Goal: Task Accomplishment & Management: Complete application form

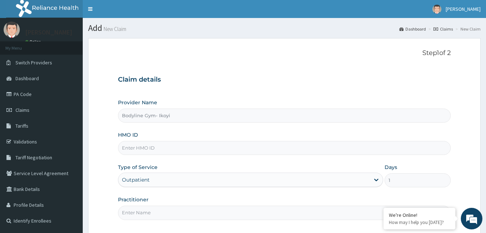
drag, startPoint x: 193, startPoint y: 149, endPoint x: 192, endPoint y: 144, distance: 4.9
click at [193, 145] on input "HMO ID" at bounding box center [284, 148] width 333 height 14
type input "4"
type input "2"
click at [185, 146] on input "HMO ID" at bounding box center [284, 148] width 333 height 14
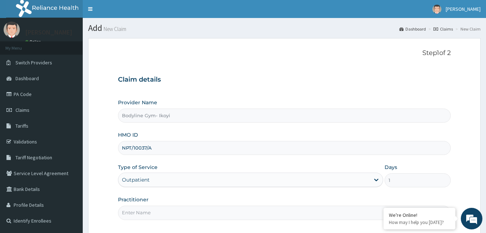
scroll to position [67, 0]
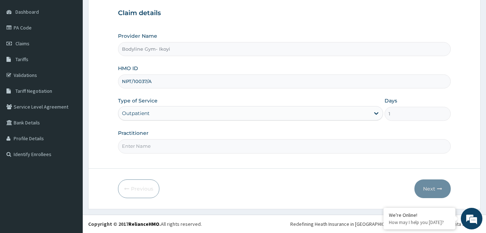
type input "NPT/10037/A"
click at [185, 146] on input "Practitioner" at bounding box center [284, 146] width 333 height 14
type input "B"
click at [424, 183] on button "Next" at bounding box center [432, 188] width 36 height 19
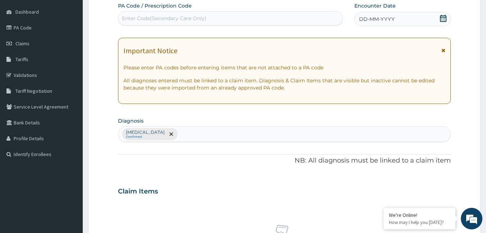
click at [390, 17] on span "DD-MM-YYYY" at bounding box center [377, 18] width 36 height 7
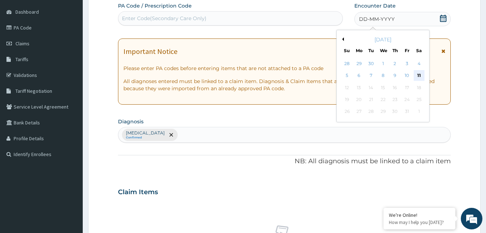
click at [417, 76] on div "11" at bounding box center [419, 75] width 11 height 11
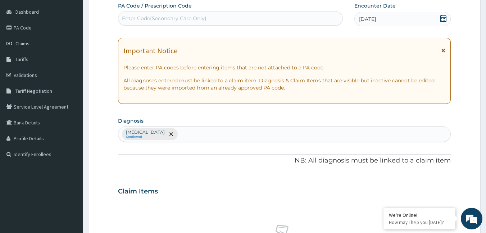
click at [238, 16] on div "Enter Code(Secondary Care Only)" at bounding box center [230, 19] width 224 height 12
type input "PA/BA4DBB"
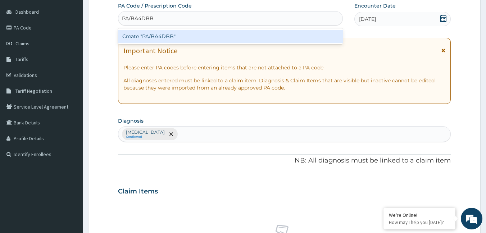
click at [225, 36] on div "Create "PA/BA4DBB"" at bounding box center [230, 36] width 225 height 13
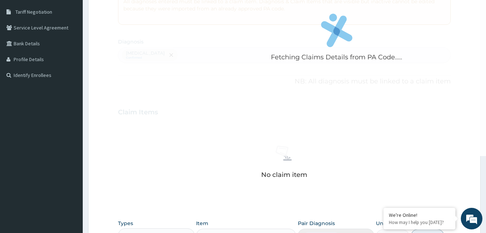
scroll to position [282, 0]
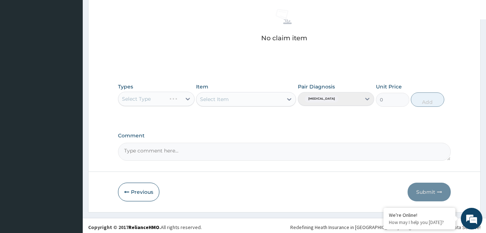
click at [183, 101] on div "Select Type" at bounding box center [156, 99] width 77 height 14
click at [176, 98] on div "Select Type" at bounding box center [156, 99] width 77 height 14
click at [177, 100] on div "Select Type" at bounding box center [156, 99] width 77 height 14
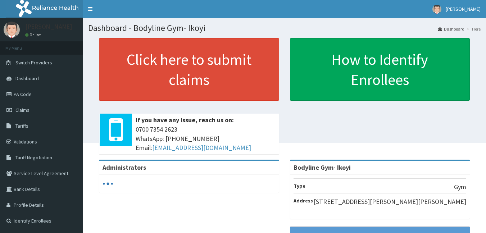
click at [23, 113] on span "Claims" at bounding box center [22, 110] width 14 height 6
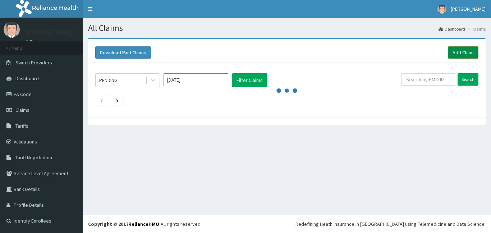
click at [459, 54] on link "Add Claim" at bounding box center [463, 52] width 31 height 12
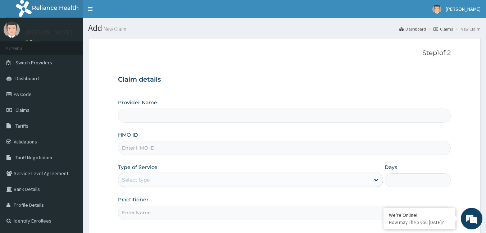
click at [159, 145] on input "HMO ID" at bounding box center [284, 148] width 333 height 14
type input "Bodyline Gym- Ikoyi"
type input "1"
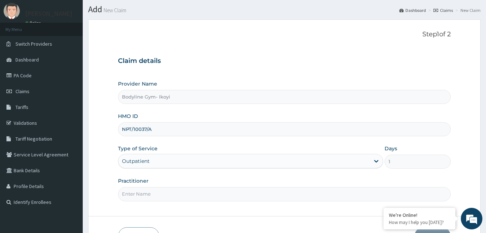
scroll to position [67, 0]
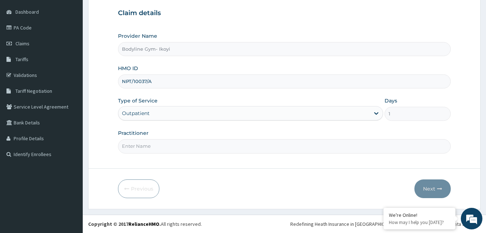
type input "NPT/10037/A"
click at [160, 146] on input "Practitioner" at bounding box center [284, 146] width 333 height 14
type input "B"
drag, startPoint x: 431, startPoint y: 190, endPoint x: 432, endPoint y: 185, distance: 4.8
click at [432, 185] on button "Next" at bounding box center [432, 188] width 36 height 19
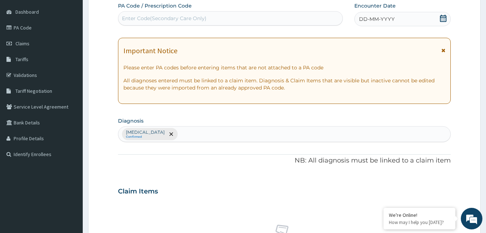
click at [375, 15] on span "DD-MM-YYYY" at bounding box center [377, 18] width 36 height 7
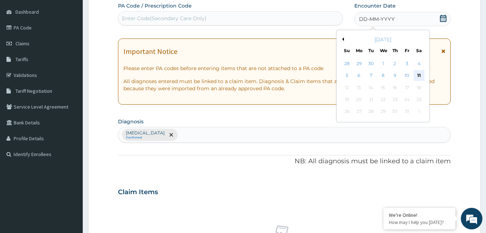
click at [420, 74] on div "11" at bounding box center [419, 75] width 11 height 11
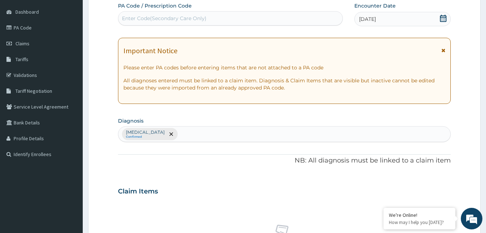
click at [251, 19] on div "Enter Code(Secondary Care Only)" at bounding box center [230, 19] width 224 height 12
type input "PA/BA4DBB"
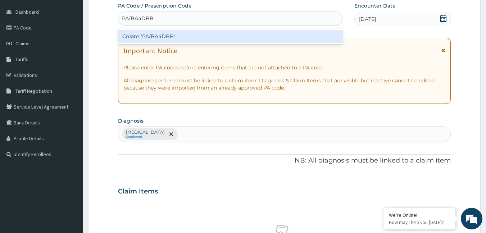
click at [205, 38] on div "Create "PA/BA4DBB"" at bounding box center [230, 36] width 225 height 13
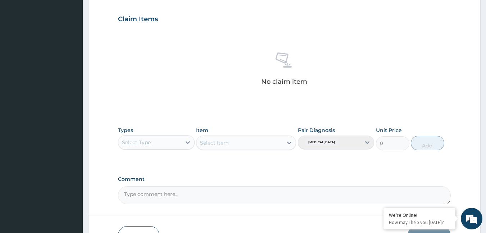
scroll to position [282, 0]
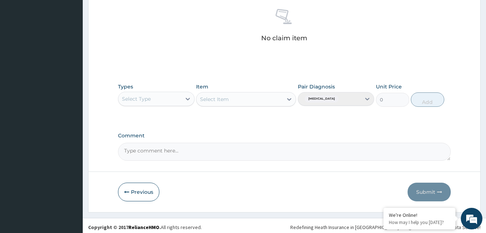
click at [164, 97] on div "Select Type" at bounding box center [149, 99] width 63 height 12
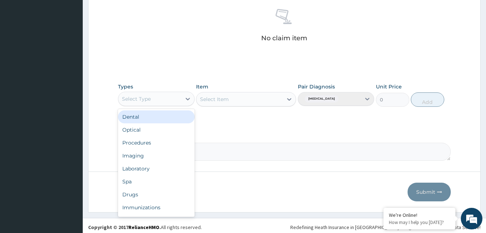
type input "G"
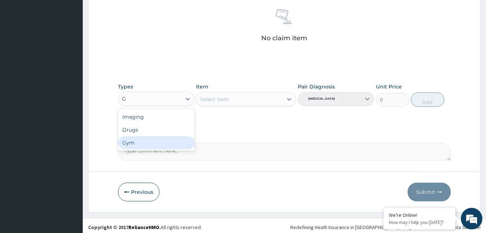
click at [151, 139] on div "Gym" at bounding box center [156, 142] width 77 height 13
click at [226, 98] on div "Select Item" at bounding box center [246, 99] width 100 height 14
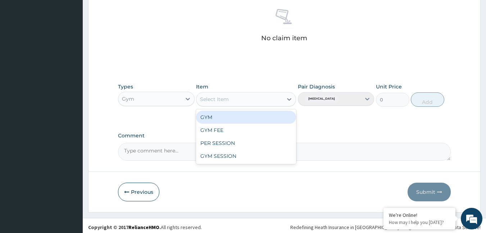
click at [272, 100] on div "Select Item" at bounding box center [239, 100] width 86 height 12
click at [223, 119] on div "GYM" at bounding box center [246, 117] width 100 height 13
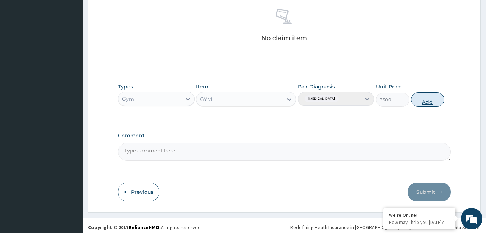
click at [427, 101] on button "Add" at bounding box center [427, 99] width 33 height 14
type input "0"
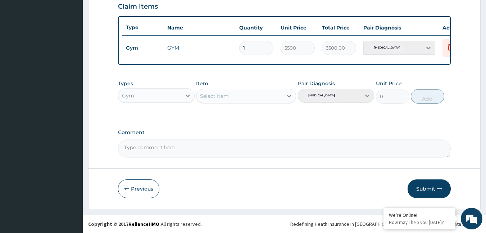
scroll to position [257, 0]
click at [440, 185] on button "Submit" at bounding box center [428, 188] width 43 height 19
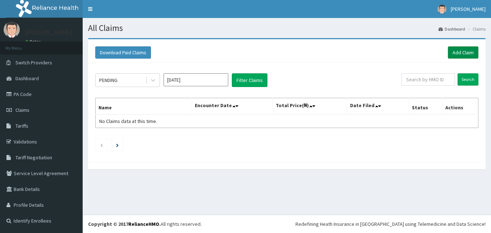
click at [468, 54] on link "Add Claim" at bounding box center [463, 52] width 31 height 12
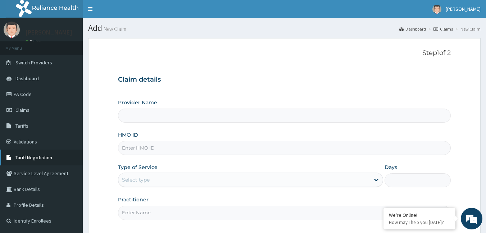
type input "Bodyline Gym- Ikoyi"
type input "1"
